Goal: Use online tool/utility: Use online tool/utility

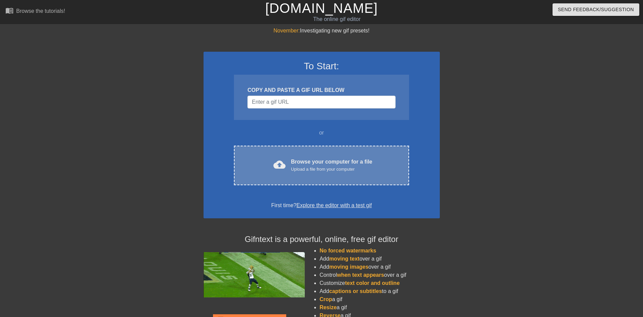
click at [301, 159] on div "Browse your computer for a file Upload a file from your computer" at bounding box center [331, 165] width 81 height 15
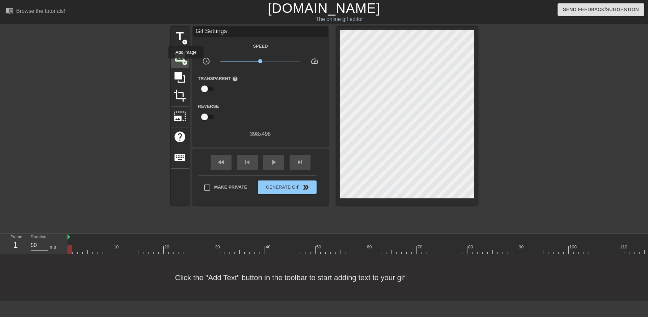
click at [186, 63] on span "add_circle" at bounding box center [185, 63] width 6 height 6
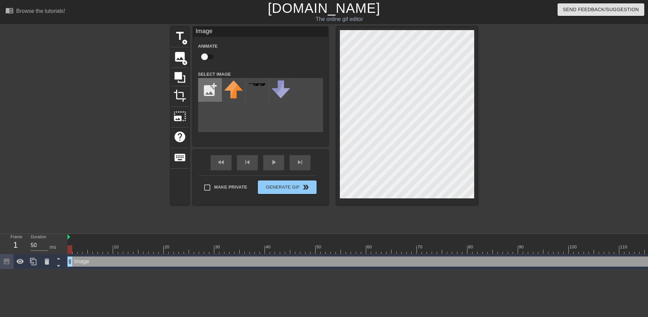
click at [216, 86] on input "file" at bounding box center [210, 89] width 23 height 23
type input "C:\fakepath\flamingtext_com-2386623613.png"
click at [239, 94] on div at bounding box center [234, 90] width 24 height 24
click at [503, 117] on div at bounding box center [536, 128] width 101 height 203
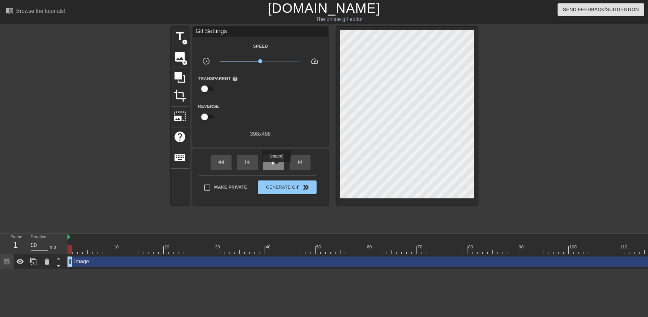
drag, startPoint x: 276, startPoint y: 167, endPoint x: 280, endPoint y: 167, distance: 3.7
click at [277, 167] on div "play_arrow" at bounding box center [273, 162] width 21 height 15
click at [291, 188] on span "Generate Gif double_arrow" at bounding box center [287, 187] width 53 height 8
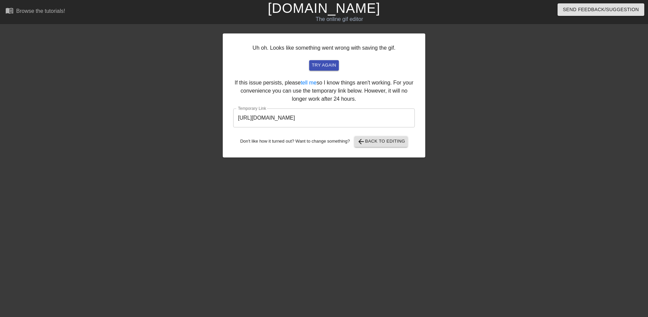
click at [330, 122] on input "[URL][DOMAIN_NAME]" at bounding box center [324, 117] width 182 height 19
click at [330, 121] on input "[URL][DOMAIN_NAME]" at bounding box center [324, 117] width 182 height 19
